Goal: Task Accomplishment & Management: Use online tool/utility

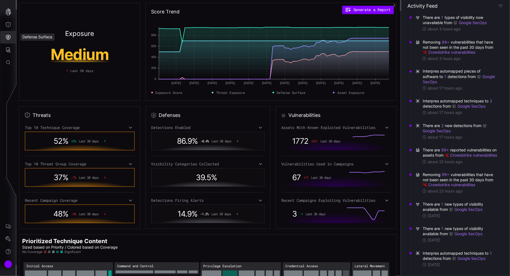
click at [10, 36] on icon "Defense Surface" at bounding box center [8, 37] width 5 height 5
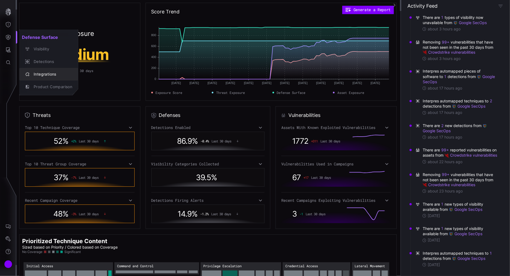
click at [53, 73] on div "Integrations" at bounding box center [51, 74] width 41 height 7
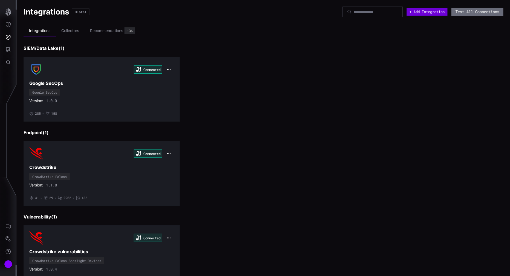
click at [425, 11] on button "+ Add Integration" at bounding box center [426, 12] width 41 height 8
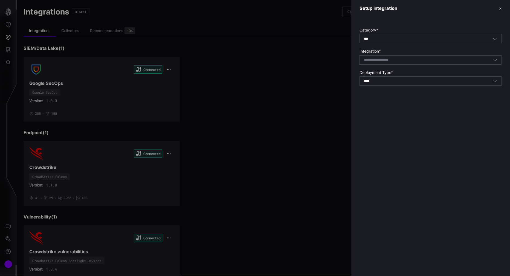
click at [496, 60] on icon "button" at bounding box center [495, 60] width 4 height 2
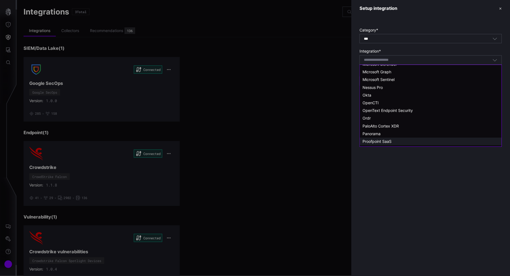
scroll to position [334, 0]
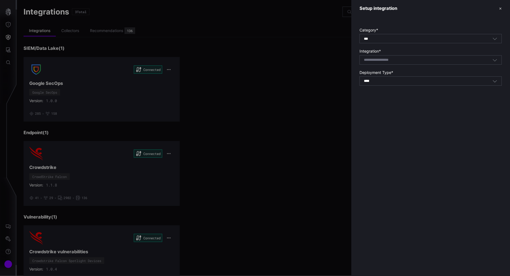
click at [0, 191] on div at bounding box center [255, 138] width 510 height 276
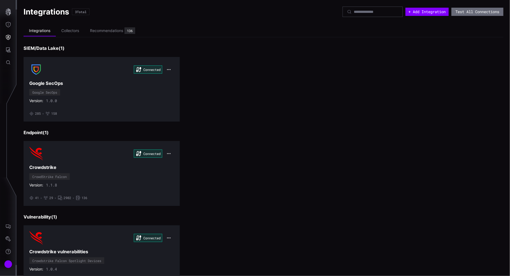
click at [5, 193] on div at bounding box center [8, 226] width 17 height 98
click at [419, 12] on button "+ Add Integration" at bounding box center [426, 12] width 41 height 8
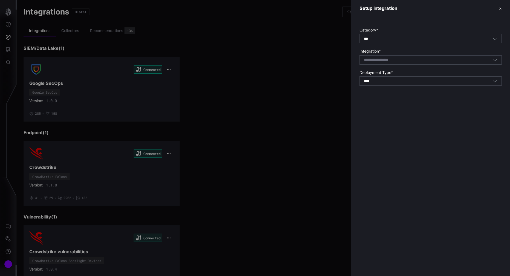
click at [460, 63] on div "Select integration" at bounding box center [430, 59] width 142 height 9
click at [286, 101] on div at bounding box center [255, 138] width 510 height 276
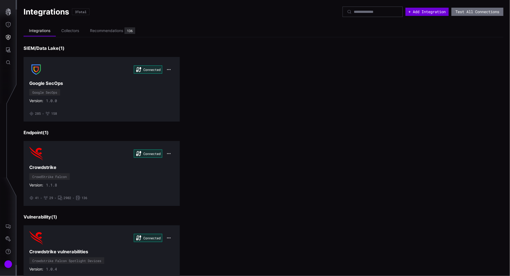
click at [428, 14] on button "+ Add Integration" at bounding box center [426, 12] width 43 height 8
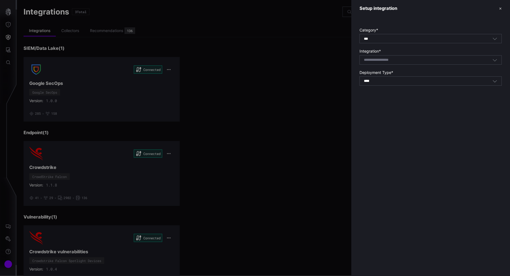
click at [408, 55] on div "Select integration" at bounding box center [430, 59] width 142 height 9
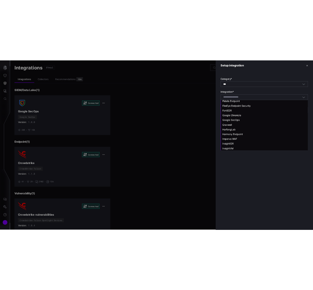
scroll to position [192, 0]
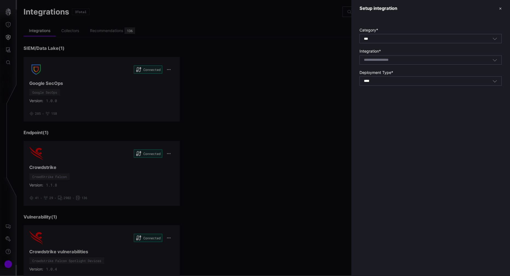
click at [283, 59] on div at bounding box center [255, 138] width 510 height 276
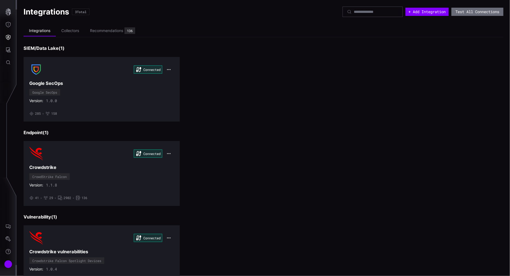
click at [252, 251] on div "Connected Crowdstrike vulnerabilities Crowdstrike Falcon Spotlight Devices Vers…" at bounding box center [264, 257] width 480 height 65
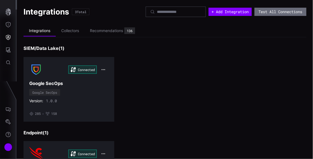
click at [151, 74] on div "Connected Google SecOps Google SecOps Version: 1.0.0 • 285 • 158" at bounding box center [165, 89] width 283 height 65
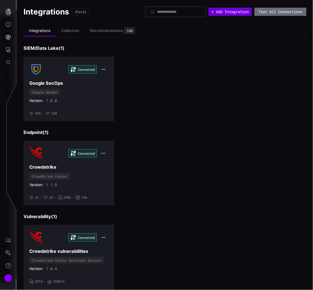
click at [224, 9] on button "+ Add Integration" at bounding box center [230, 12] width 43 height 8
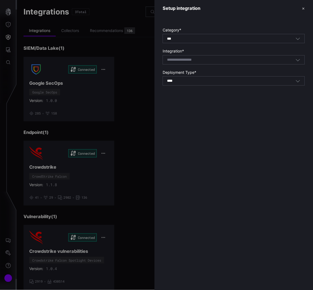
click at [238, 59] on div "Select integration" at bounding box center [231, 59] width 129 height 5
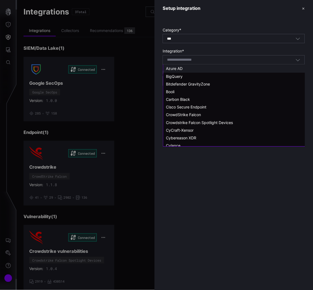
scroll to position [132, 0]
